Goal: Entertainment & Leisure: Consume media (video, audio)

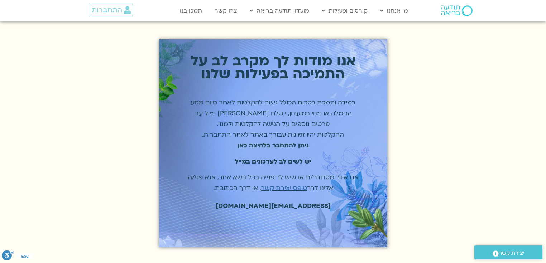
click at [261, 145] on strong "ניתן להתחבר בלחיצה כאן" at bounding box center [273, 146] width 71 height 8
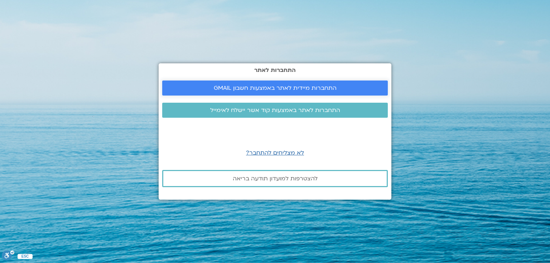
click at [274, 85] on span "התחברות מיידית לאתר באמצעות חשבון GMAIL" at bounding box center [275, 88] width 123 height 6
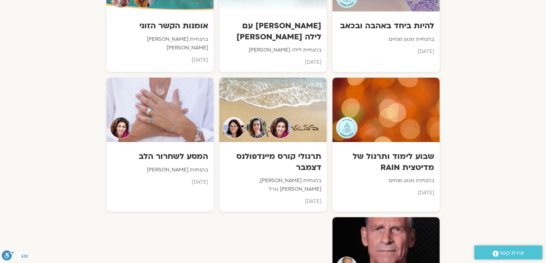
scroll to position [2632, 0]
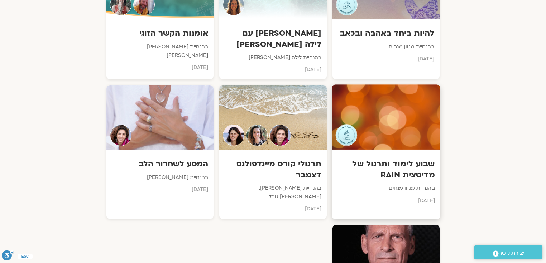
click at [417, 159] on h3 "שבוע לימוד ותרגול של מדיטצית RAIN" at bounding box center [385, 170] width 97 height 22
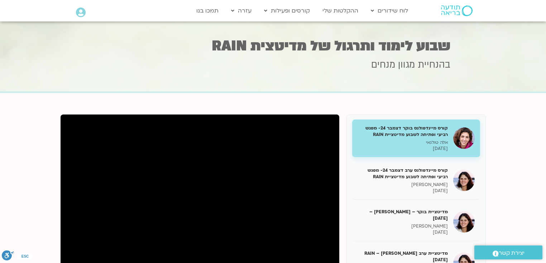
click at [407, 126] on h5 "קורס מיינדפולנס בוקר דצמבר 24- מפגש רביעי ופתיחה לשבוע מדיטציית RAIN" at bounding box center [403, 131] width 90 height 13
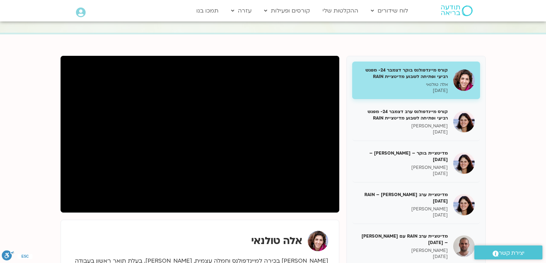
scroll to position [53, 0]
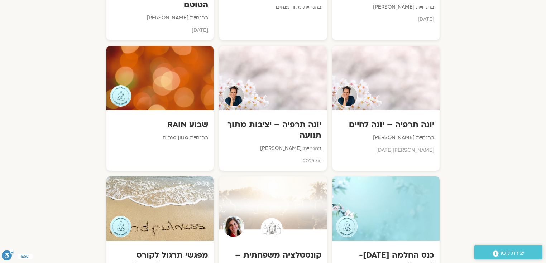
scroll to position [1140, 0]
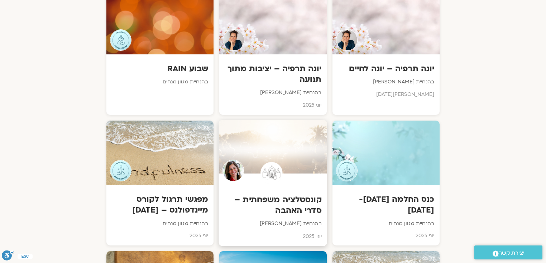
click at [201, 123] on div at bounding box center [159, 153] width 107 height 65
click at [178, 122] on div at bounding box center [159, 153] width 107 height 65
